Goal: Information Seeking & Learning: Learn about a topic

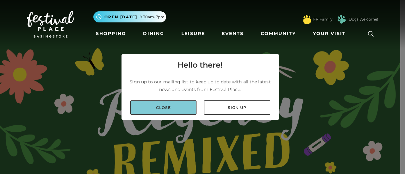
click at [163, 106] on link "Close" at bounding box center [163, 108] width 66 height 14
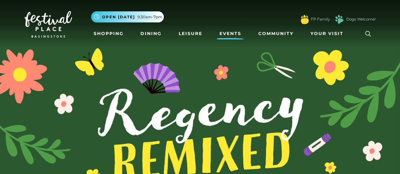
click at [235, 33] on link "Events" at bounding box center [230, 34] width 27 height 12
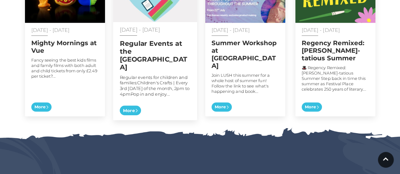
scroll to position [331, 0]
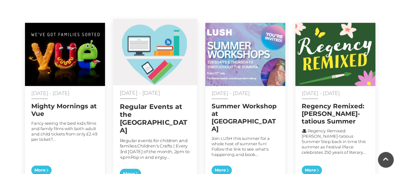
click at [155, 47] on img at bounding box center [155, 52] width 84 height 66
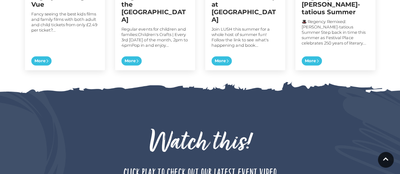
scroll to position [348, 0]
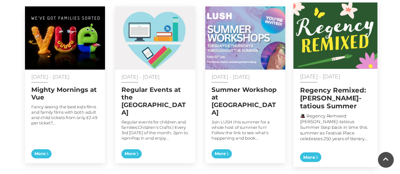
click at [348, 86] on h2 "Regency Remixed: [PERSON_NAME]-tatious Summer" at bounding box center [335, 98] width 71 height 24
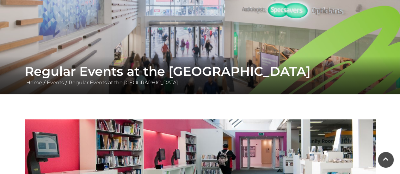
scroll to position [40, 0]
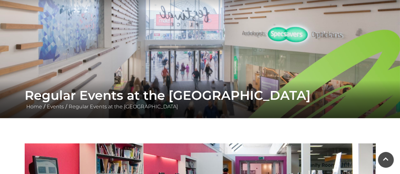
drag, startPoint x: 189, startPoint y: 52, endPoint x: 156, endPoint y: 46, distance: 34.2
click at [156, 46] on img at bounding box center [200, 39] width 400 height 158
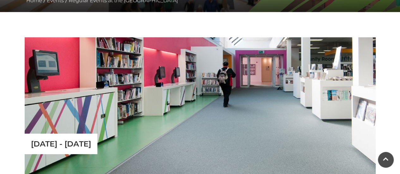
scroll to position [166, 0]
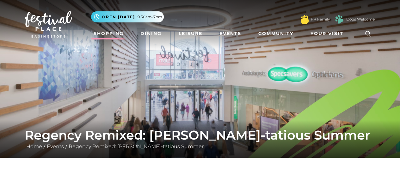
click at [102, 33] on link "Shopping" at bounding box center [108, 34] width 35 height 12
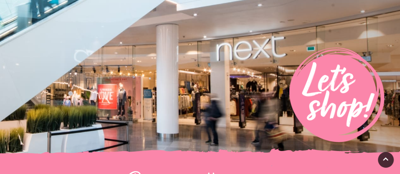
scroll to position [253, 0]
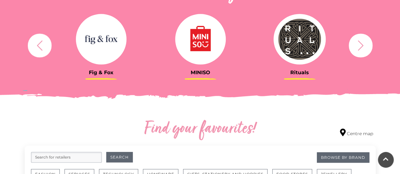
click at [95, 39] on img at bounding box center [101, 39] width 51 height 51
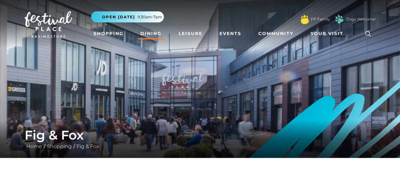
click at [144, 34] on link "Dining" at bounding box center [151, 34] width 26 height 12
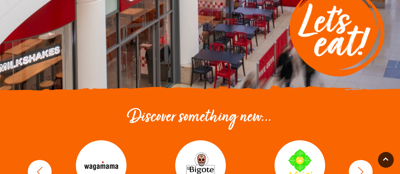
scroll to position [253, 0]
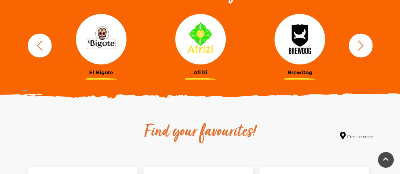
click at [359, 46] on icon "button" at bounding box center [361, 46] width 12 height 12
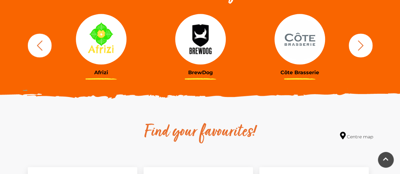
click at [41, 43] on icon "button" at bounding box center [40, 46] width 12 height 12
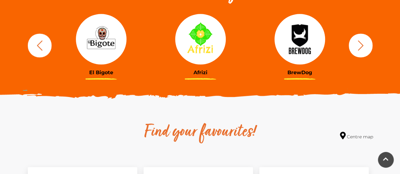
click at [101, 45] on img at bounding box center [101, 39] width 51 height 51
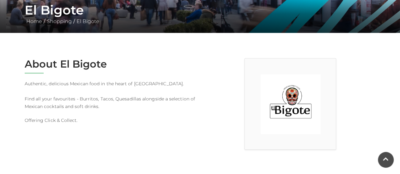
scroll to position [158, 0]
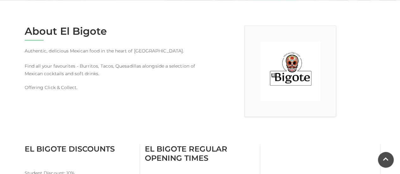
click at [63, 88] on p "Offering Click & Collect." at bounding box center [110, 88] width 171 height 8
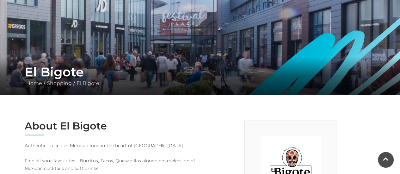
scroll to position [0, 0]
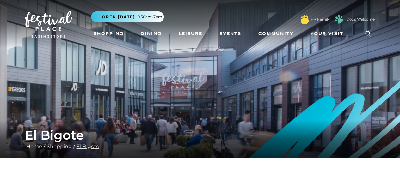
click at [94, 144] on link "El Bigote" at bounding box center [88, 147] width 26 height 6
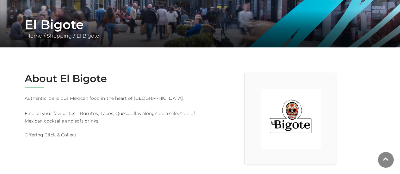
scroll to position [158, 0]
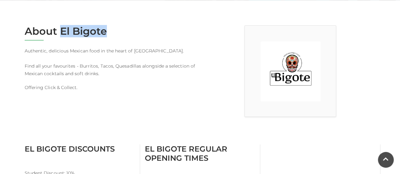
drag, startPoint x: 61, startPoint y: 30, endPoint x: 105, endPoint y: 34, distance: 44.4
click at [105, 34] on h2 "About El Bigote" at bounding box center [110, 31] width 171 height 12
copy h2 "El Bigote"
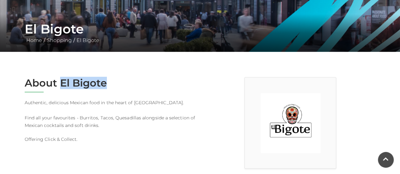
scroll to position [63, 0]
